Goal: Information Seeking & Learning: Understand process/instructions

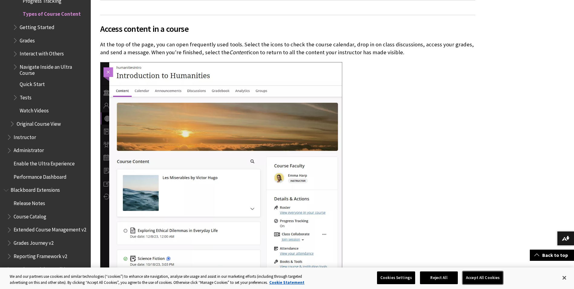
click at [477, 278] on button "Accept All Cookies" at bounding box center [483, 277] width 40 height 13
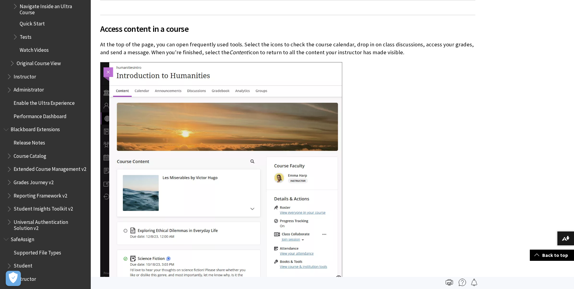
scroll to position [945, 0]
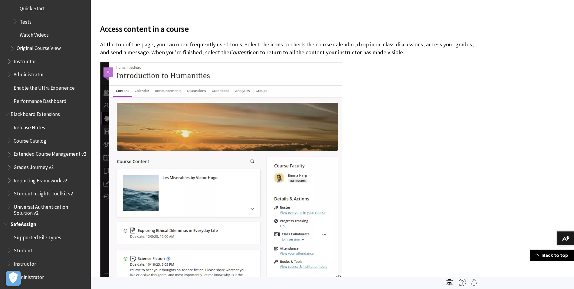
click at [27, 250] on span "Student" at bounding box center [23, 250] width 19 height 8
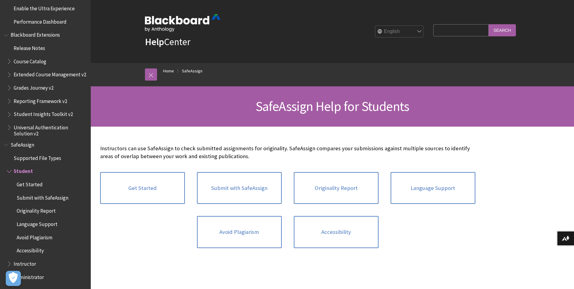
click at [25, 171] on span "Student" at bounding box center [23, 170] width 19 height 8
click at [12, 168] on span "Book outline for Blackboard SafeAssign" at bounding box center [10, 170] width 6 height 8
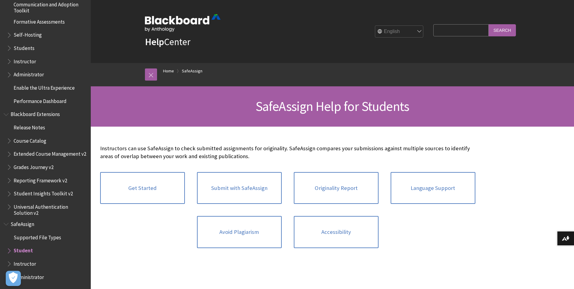
scroll to position [523, 0]
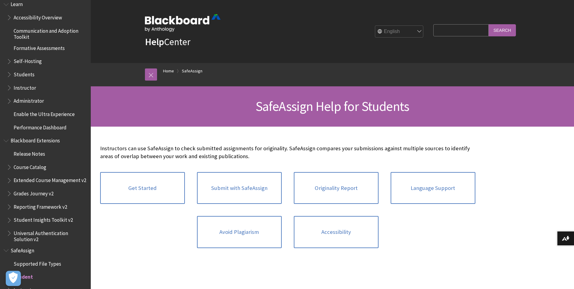
click at [28, 72] on span "Students" at bounding box center [24, 73] width 21 height 8
click at [9, 74] on span "Book outline for Blackboard Learn Help" at bounding box center [10, 73] width 6 height 8
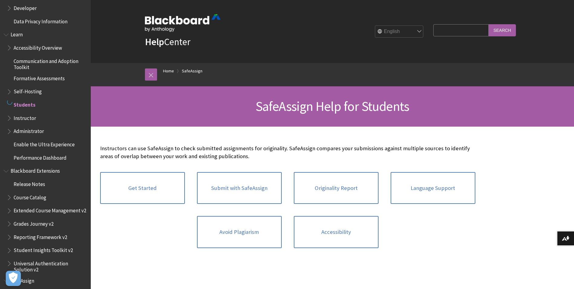
scroll to position [472, 0]
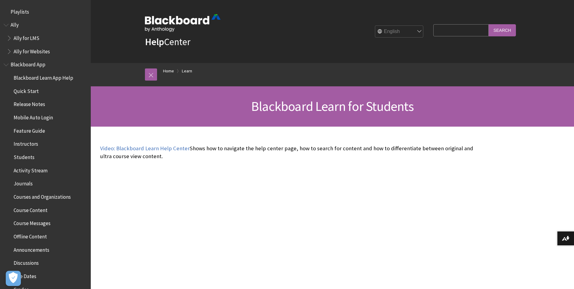
scroll to position [583, 0]
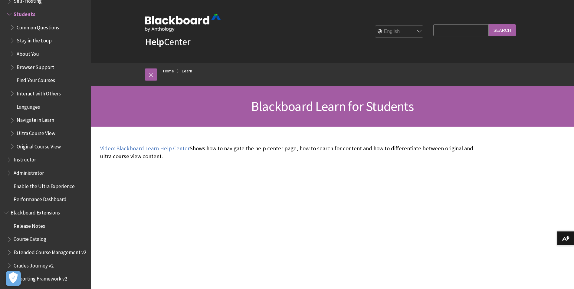
click at [34, 28] on span "Common Questions" at bounding box center [38, 26] width 42 height 8
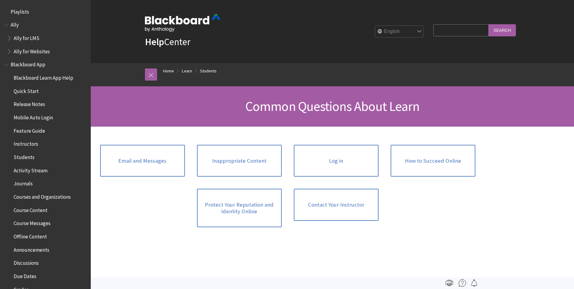
scroll to position [596, 0]
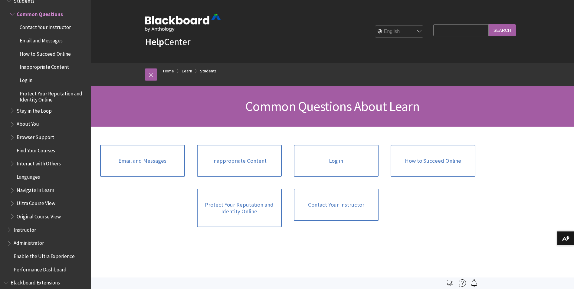
click at [12, 12] on span "Book outline for Blackboard Learn Help" at bounding box center [13, 13] width 6 height 8
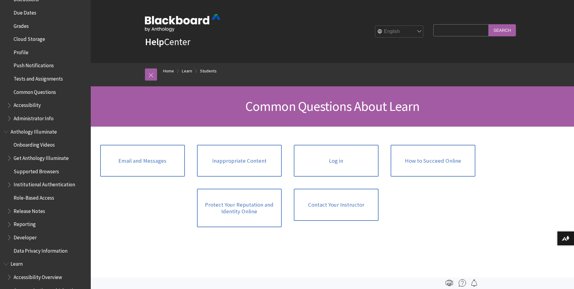
scroll to position [82, 0]
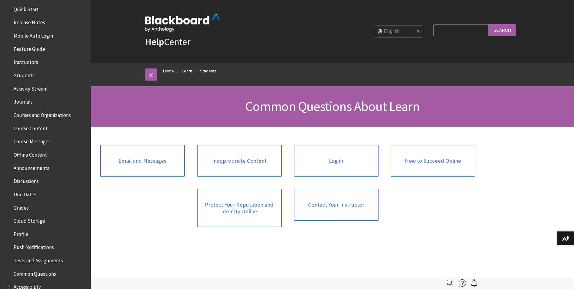
click at [445, 32] on input "Search Query" at bounding box center [461, 30] width 55 height 12
type input "submit"
click at [489, 24] on input "Search" at bounding box center [502, 30] width 27 height 12
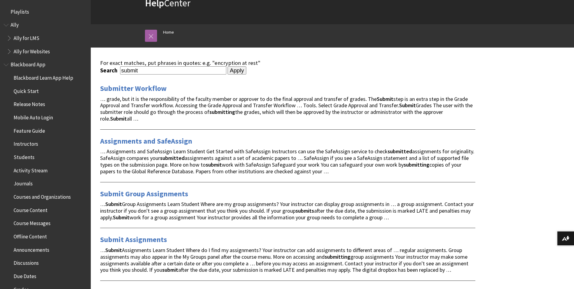
scroll to position [91, 0]
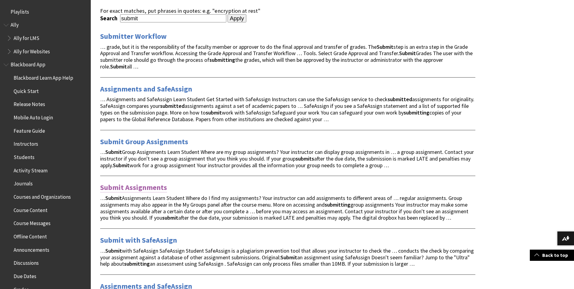
click at [130, 187] on link "Submit Assignments" at bounding box center [133, 188] width 67 height 10
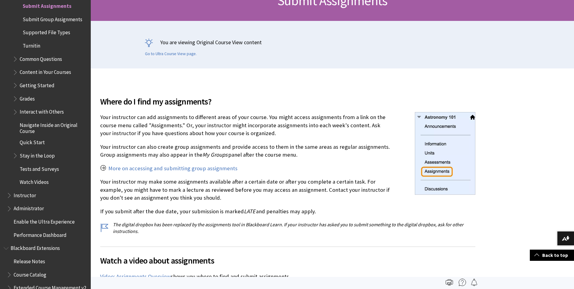
scroll to position [91, 0]
